Goal: Complete application form

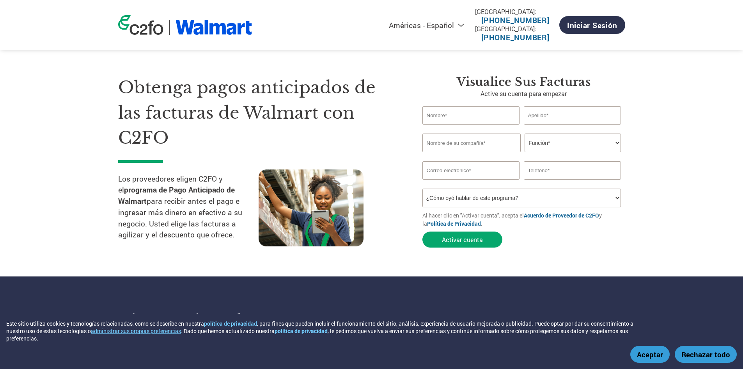
select select "es-MX"
click at [507, 118] on input "text" at bounding box center [472, 115] width 98 height 18
type input "Marina"
click at [539, 112] on input "text" at bounding box center [573, 115] width 98 height 18
type input "[PERSON_NAME]"
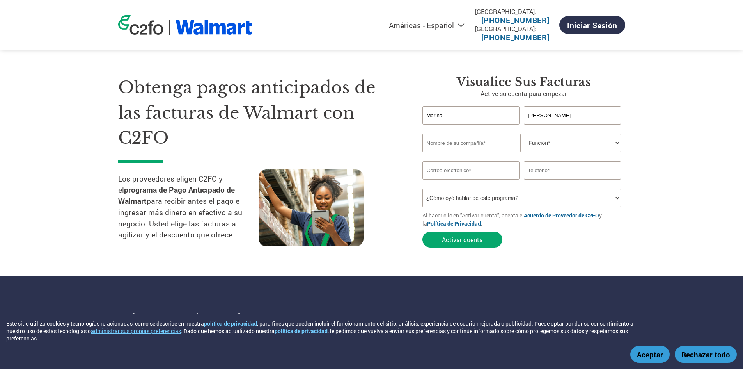
click at [497, 142] on input "text" at bounding box center [472, 142] width 98 height 19
drag, startPoint x: 501, startPoint y: 143, endPoint x: 482, endPoint y: 147, distance: 19.3
click at [482, 147] on input "Frutas y Verduras [DATE][PERSON_NAME]" at bounding box center [472, 142] width 98 height 19
type input "Frutas y Verduras [DATE][PERSON_NAME]"
click at [584, 143] on select "Función* Director financiero Interventor Gestor de créditos Director de finanza…" at bounding box center [573, 142] width 96 height 19
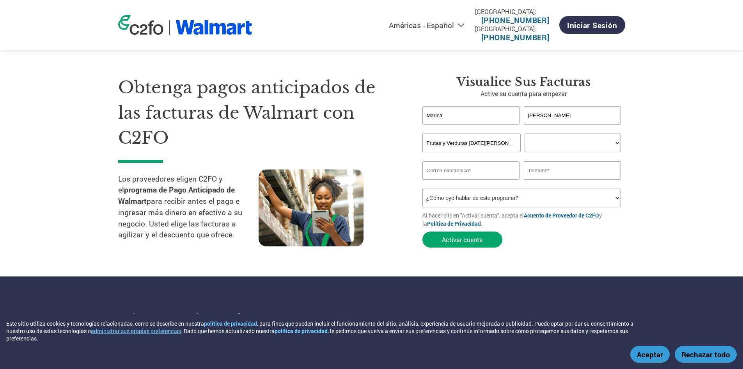
click at [525, 133] on select "Función* Director financiero Interventor Gestor de créditos Director de finanza…" at bounding box center [573, 142] width 96 height 19
click at [577, 146] on select "Función* Director financiero Interventor Gestor de créditos Director de finanza…" at bounding box center [573, 142] width 96 height 19
select select "OTHER"
click at [525, 133] on select "Función* Director financiero Interventor Gestor de créditos Director de finanza…" at bounding box center [573, 142] width 96 height 19
click at [543, 275] on section "Obtenga pagos anticipados de las facturas de Walmart con C2FO Los proveedores e…" at bounding box center [371, 153] width 743 height 245
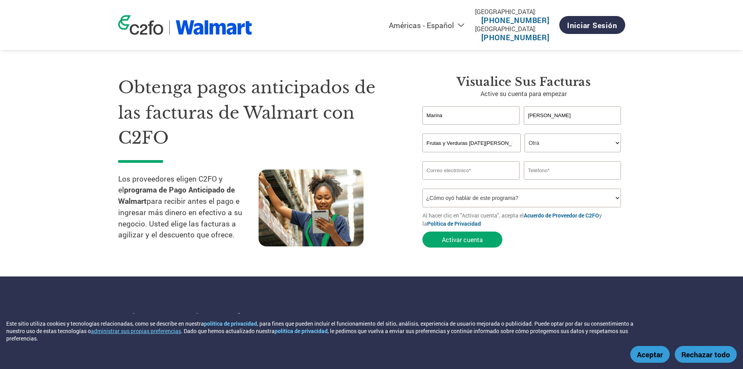
click at [465, 171] on input "email" at bounding box center [472, 170] width 98 height 18
click at [539, 171] on input "text" at bounding box center [573, 170] width 98 height 18
